Goal: Information Seeking & Learning: Learn about a topic

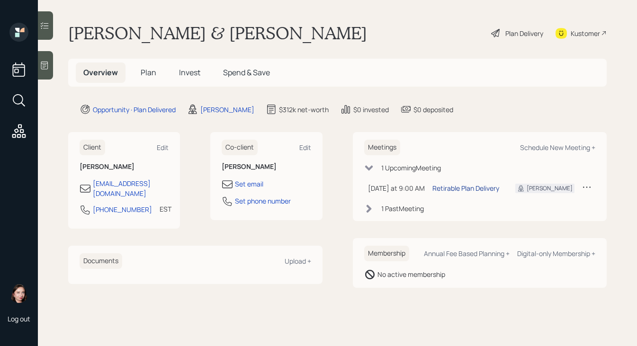
click at [458, 190] on div "Retirable Plan Delivery" at bounding box center [465, 188] width 67 height 10
click at [59, 70] on main "[PERSON_NAME] & [PERSON_NAME] Plan Delivery Kustomer Overview Plan Invest Spend…" at bounding box center [337, 173] width 599 height 346
click at [50, 69] on div at bounding box center [45, 65] width 15 height 28
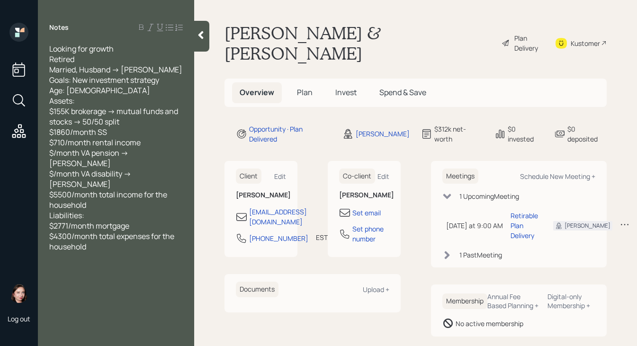
click at [196, 44] on div at bounding box center [201, 36] width 15 height 31
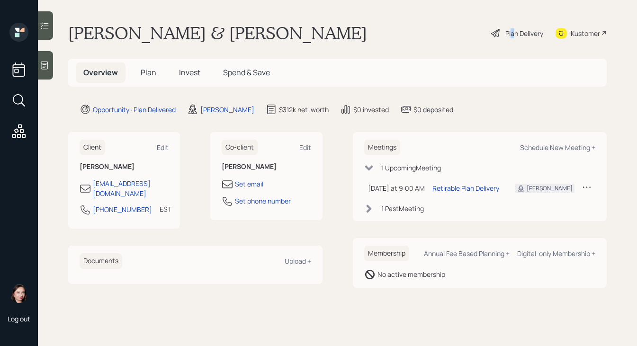
click at [511, 36] on div "Plan Delivery" at bounding box center [524, 33] width 38 height 10
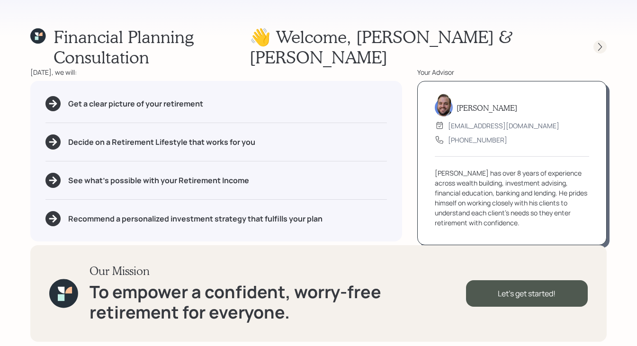
click at [596, 42] on icon at bounding box center [599, 46] width 9 height 9
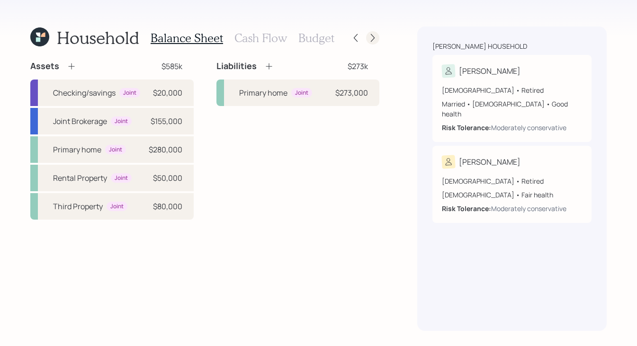
click at [370, 37] on icon at bounding box center [372, 37] width 9 height 9
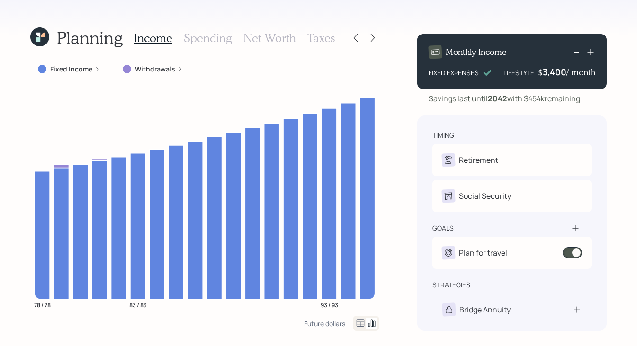
click at [370, 37] on icon at bounding box center [372, 37] width 9 height 9
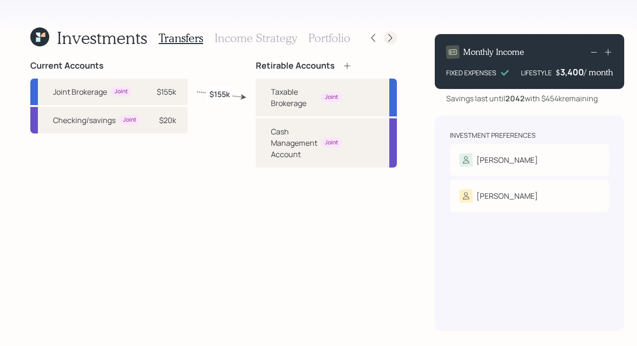
click at [392, 34] on icon at bounding box center [389, 37] width 9 height 9
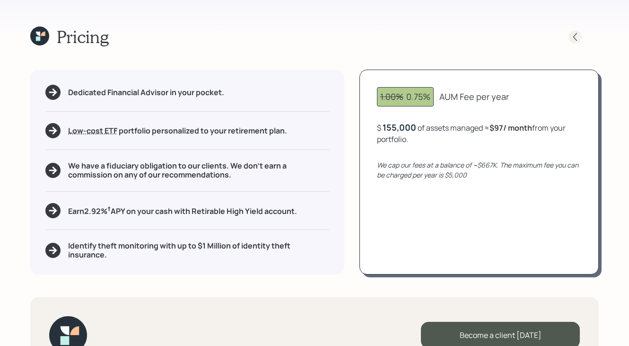
click at [579, 37] on icon at bounding box center [575, 36] width 9 height 9
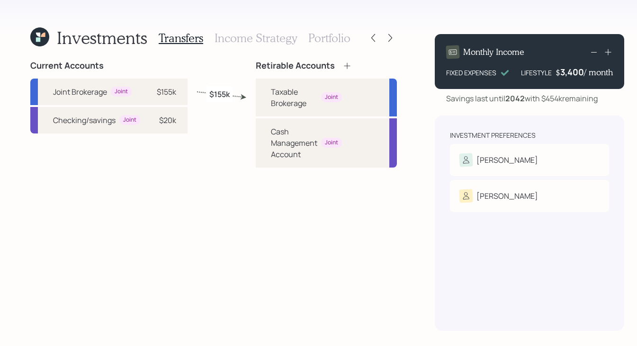
click at [254, 39] on h3 "Income Strategy" at bounding box center [255, 38] width 82 height 14
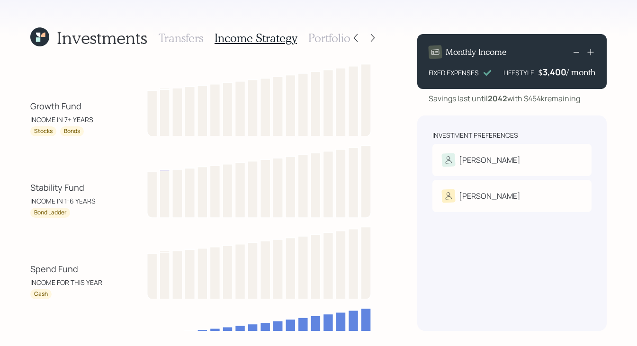
click at [337, 37] on h3 "Portfolio" at bounding box center [329, 38] width 42 height 14
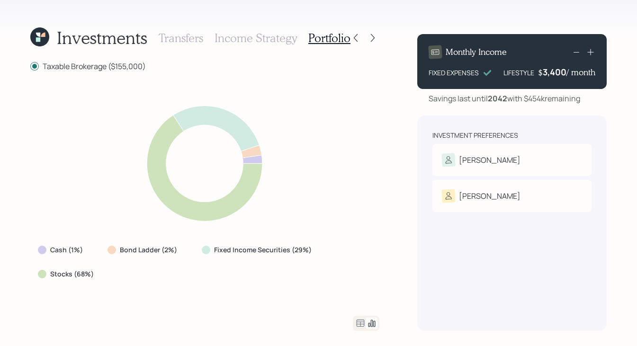
click at [263, 36] on h3 "Income Strategy" at bounding box center [255, 38] width 82 height 14
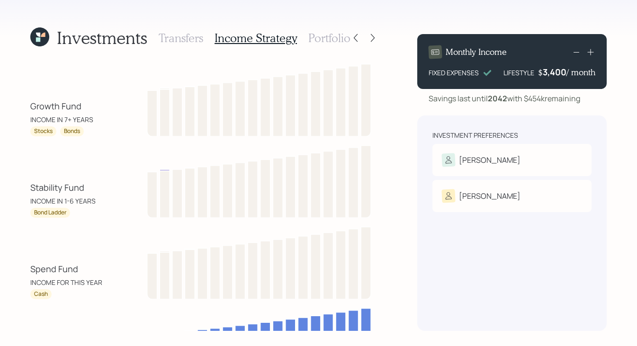
click at [165, 37] on h3 "Transfers" at bounding box center [181, 38] width 44 height 14
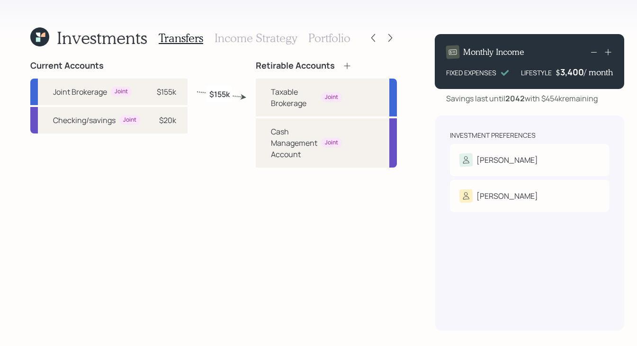
click at [39, 51] on div "Investments Transfers Income Strategy Portfolio Current Accounts Joint Brokerag…" at bounding box center [213, 179] width 366 height 304
click at [39, 42] on icon at bounding box center [39, 36] width 19 height 19
